Goal: Information Seeking & Learning: Learn about a topic

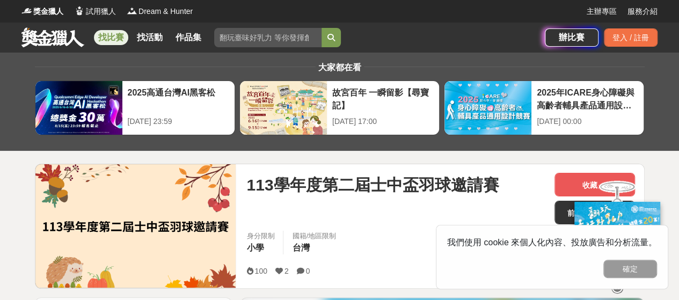
click at [46, 41] on link at bounding box center [52, 37] width 65 height 20
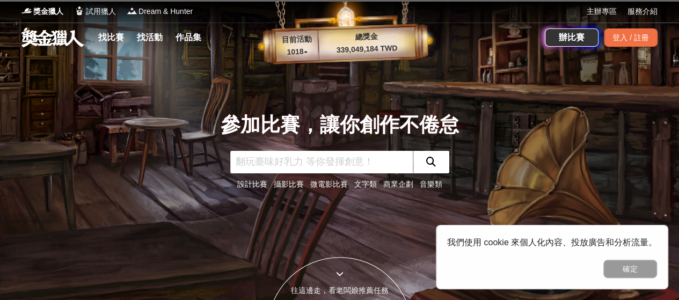
click at [252, 165] on input "text" at bounding box center [321, 162] width 182 height 23
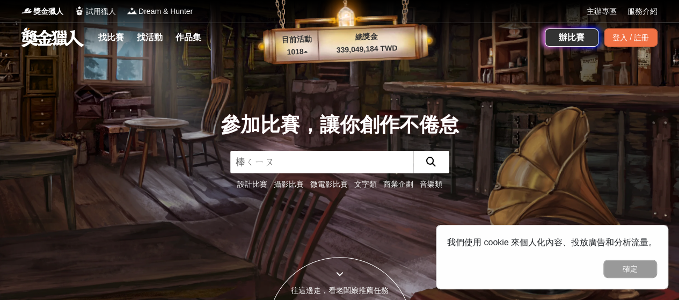
type input "棒球"
click button "submit" at bounding box center [431, 162] width 36 height 23
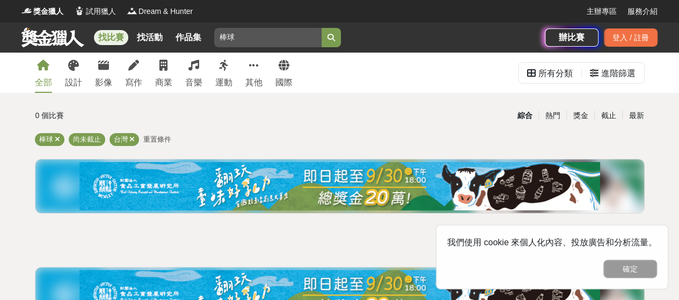
click at [221, 78] on div "運動" at bounding box center [223, 82] width 17 height 13
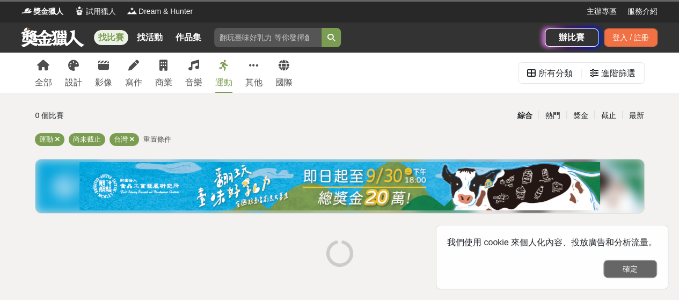
click at [608, 271] on button "確定" at bounding box center [630, 269] width 54 height 18
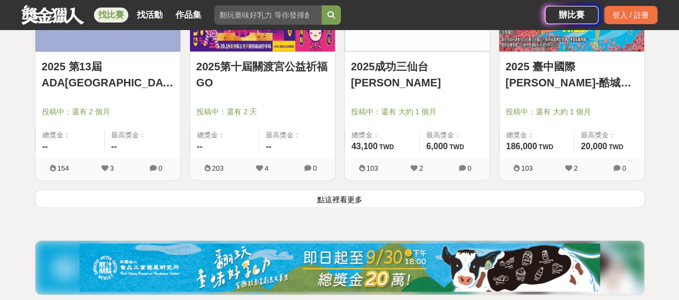
scroll to position [1449, 0]
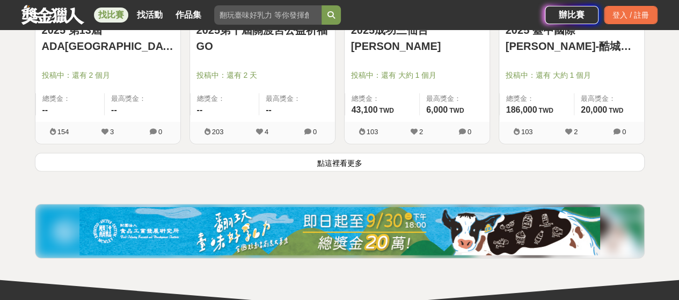
click at [339, 165] on button "點這裡看更多" at bounding box center [339, 162] width 609 height 19
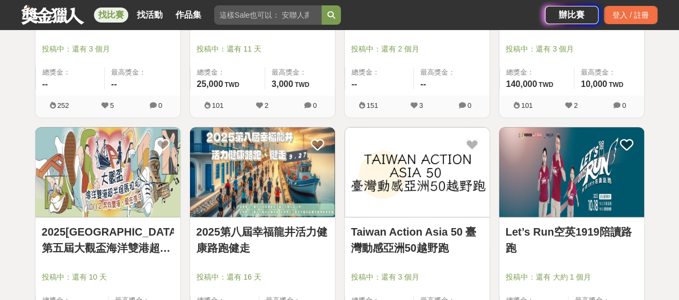
scroll to position [2590, 0]
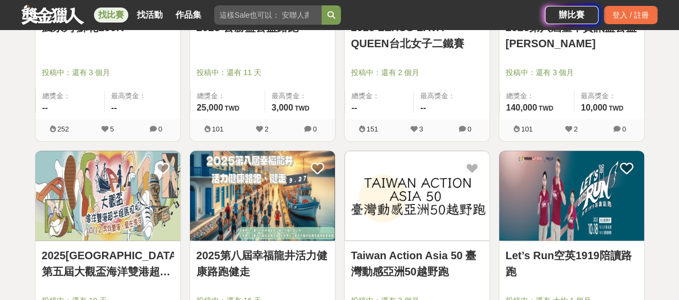
click at [571, 188] on img at bounding box center [571, 196] width 145 height 90
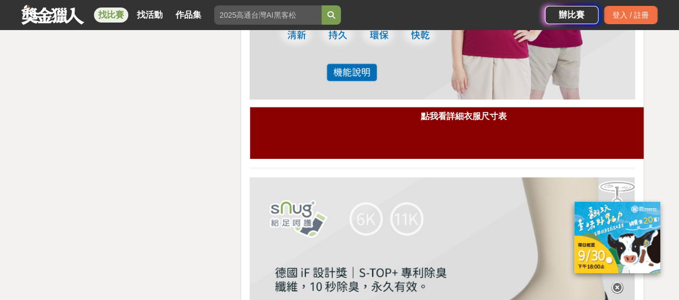
scroll to position [3165, 0]
